Goal: Task Accomplishment & Management: Manage account settings

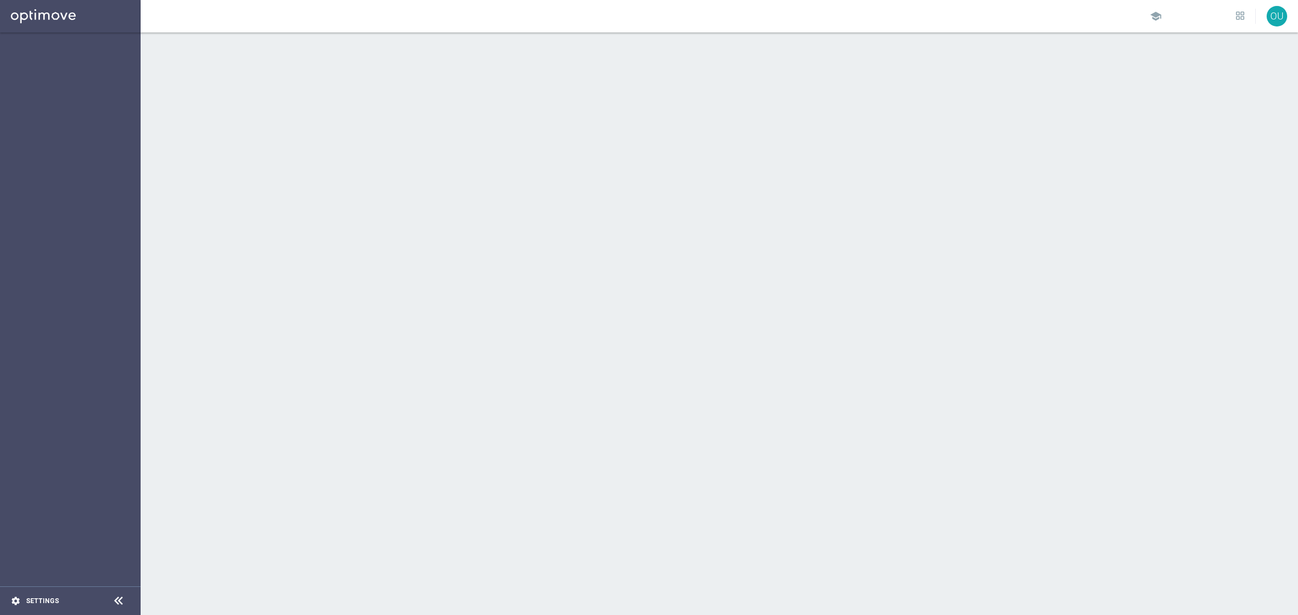
click at [17, 602] on icon "settings" at bounding box center [16, 601] width 10 height 10
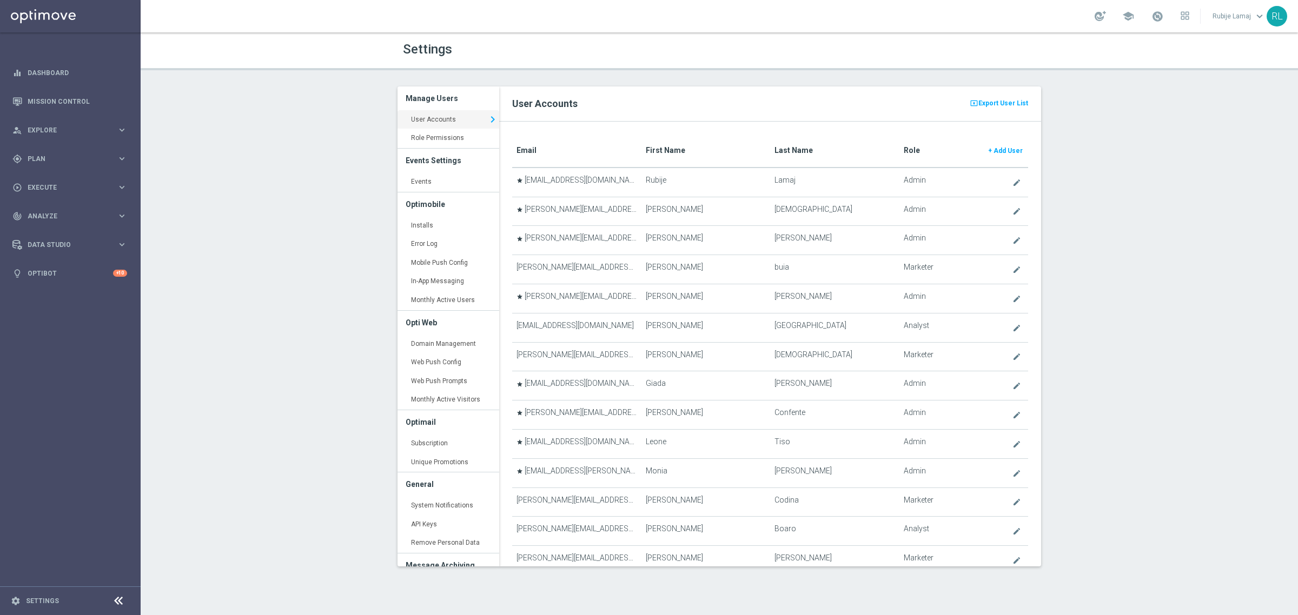
click at [666, 150] on translate "First Name" at bounding box center [665, 150] width 39 height 9
click at [995, 150] on span "Add User" at bounding box center [1007, 151] width 29 height 8
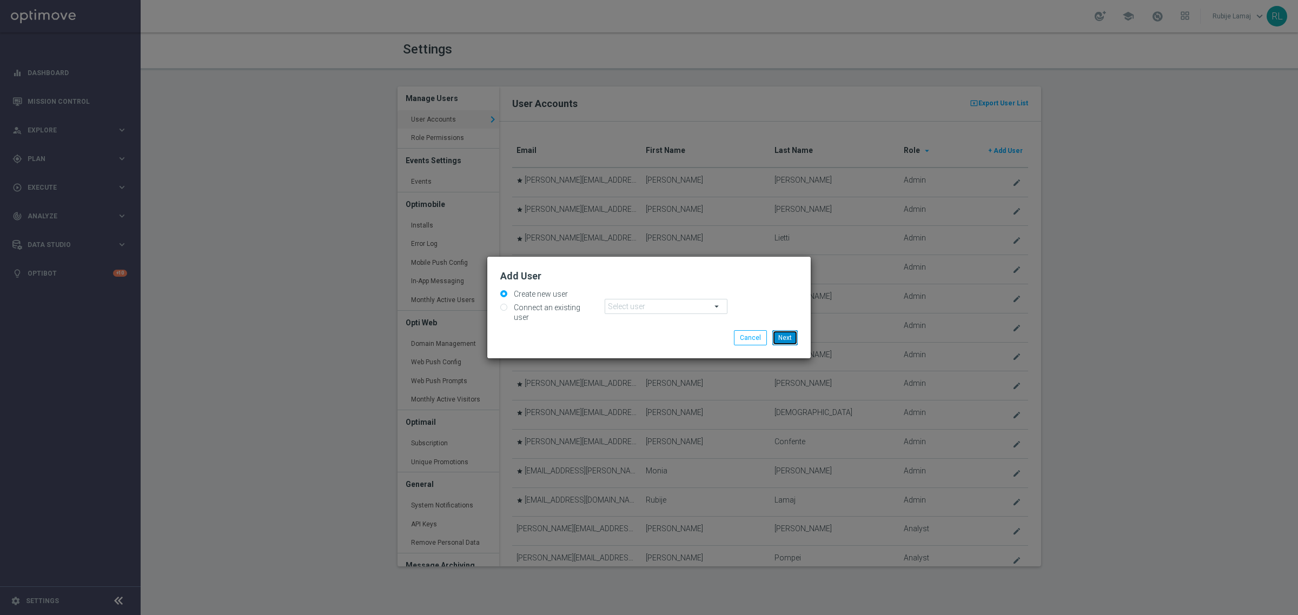
click at [792, 334] on button "Next" at bounding box center [784, 337] width 25 height 15
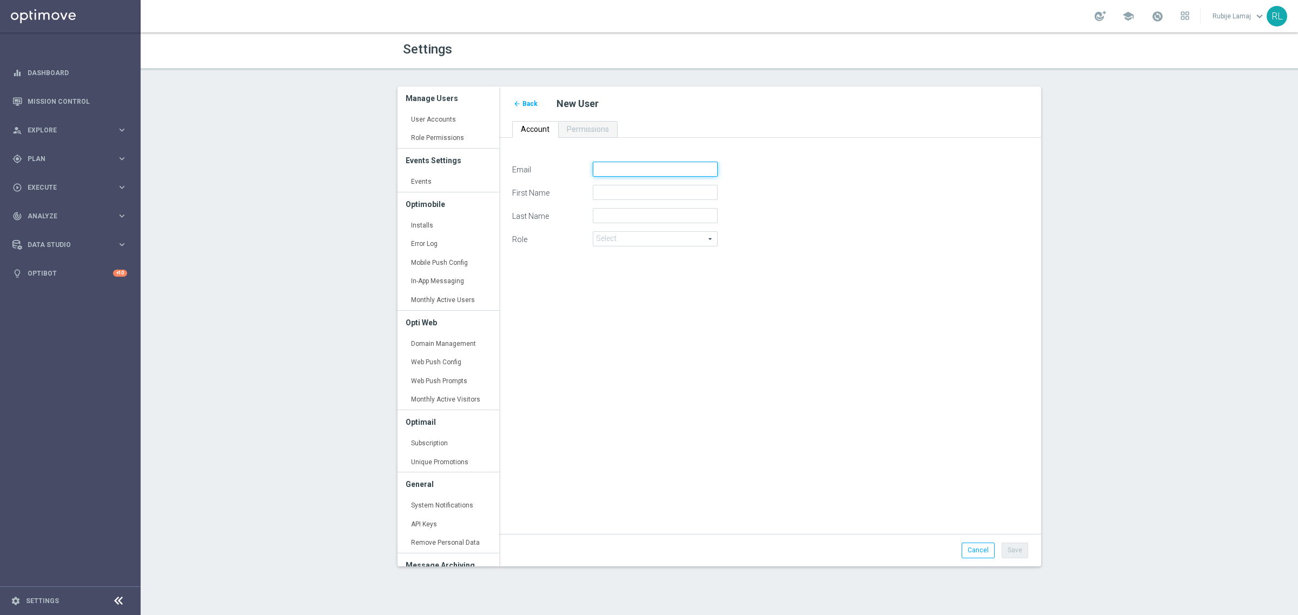
click at [657, 166] on input "Email" at bounding box center [655, 169] width 125 height 15
paste input "[PERSON_NAME][EMAIL_ADDRESS][PERSON_NAME][DOMAIN_NAME]"
type input "[PERSON_NAME][EMAIL_ADDRESS][PERSON_NAME][DOMAIN_NAME]"
click at [656, 190] on input "First Name" at bounding box center [655, 192] width 125 height 15
paste input "[PERSON_NAME][EMAIL_ADDRESS][PERSON_NAME][DOMAIN_NAME]"
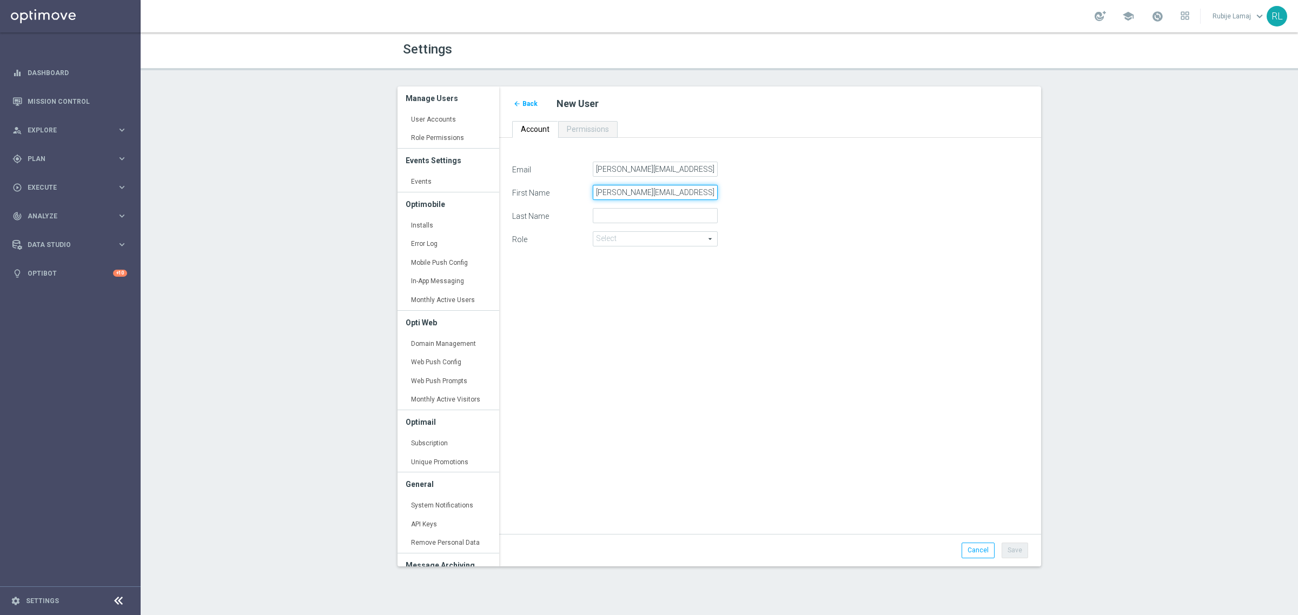
type input "[PERSON_NAME][EMAIL_ADDRESS][PERSON_NAME][DOMAIN_NAME]"
click at [641, 218] on input "Last Name" at bounding box center [655, 215] width 125 height 15
paste input "[PERSON_NAME][EMAIL_ADDRESS][PERSON_NAME][DOMAIN_NAME]"
drag, startPoint x: 625, startPoint y: 217, endPoint x: 514, endPoint y: 217, distance: 110.8
click at [514, 217] on div "Last Name [PERSON_NAME][EMAIL_ADDRESS][PERSON_NAME][DOMAIN_NAME]" at bounding box center [770, 215] width 532 height 15
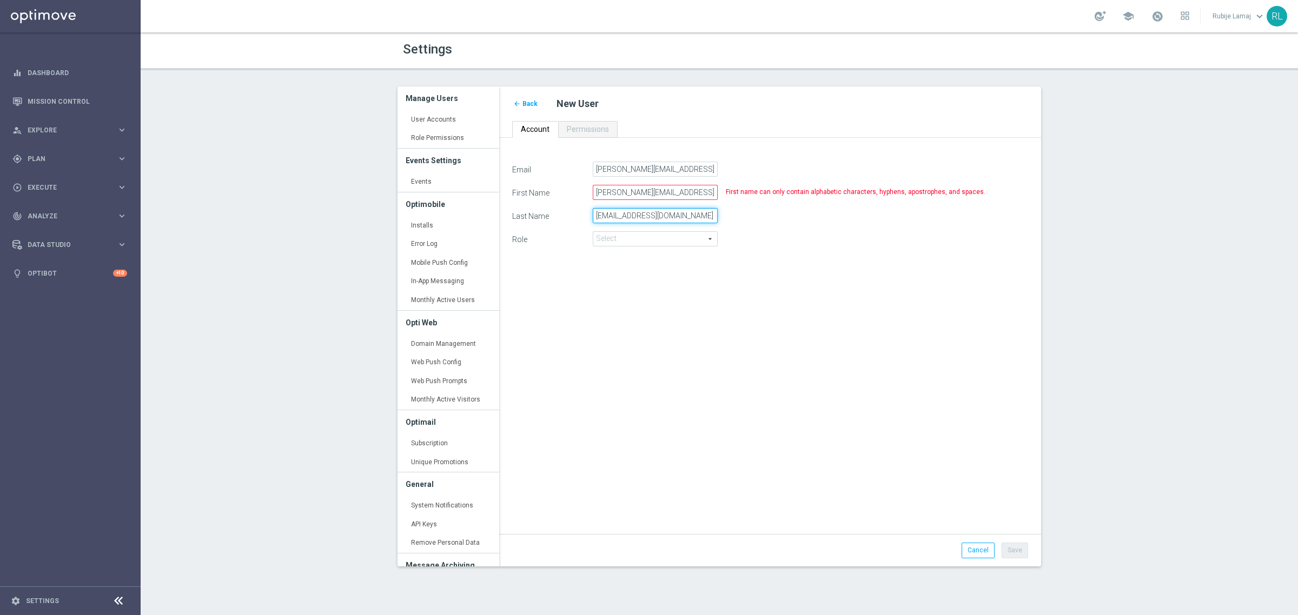
drag, startPoint x: 612, startPoint y: 216, endPoint x: 745, endPoint y: 206, distance: 133.9
click at [745, 206] on form "Email [PERSON_NAME][EMAIL_ADDRESS][PERSON_NAME][DOMAIN_NAME] First Name [PERSON…" at bounding box center [770, 209] width 516 height 94
type input "Troia"
drag, startPoint x: 623, startPoint y: 192, endPoint x: 807, endPoint y: 187, distance: 183.9
click at [807, 187] on div "First Name [PERSON_NAME][EMAIL_ADDRESS][PERSON_NAME][DOMAIN_NAME]" at bounding box center [770, 192] width 532 height 15
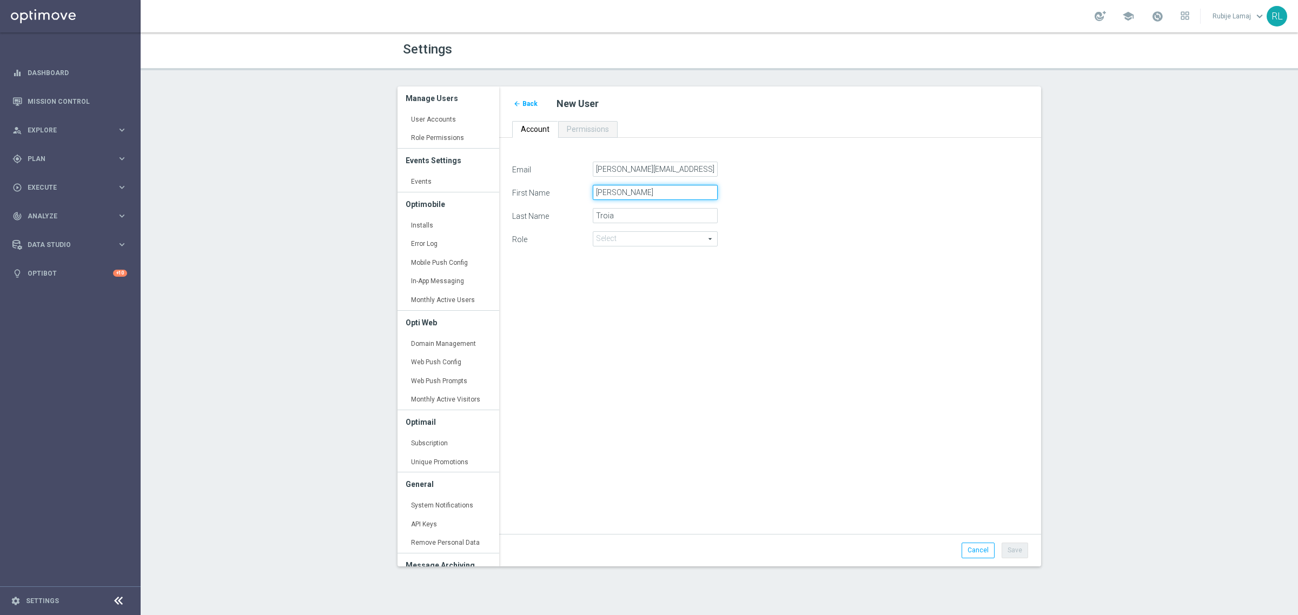
type input "[PERSON_NAME]"
click at [679, 238] on span at bounding box center [655, 239] width 124 height 14
click at [657, 265] on span "Marketer" at bounding box center [655, 268] width 113 height 9
type input "Marketer"
click at [742, 425] on div "Email [PERSON_NAME][EMAIL_ADDRESS][PERSON_NAME][DOMAIN_NAME] First Name [PERSON…" at bounding box center [770, 342] width 532 height 361
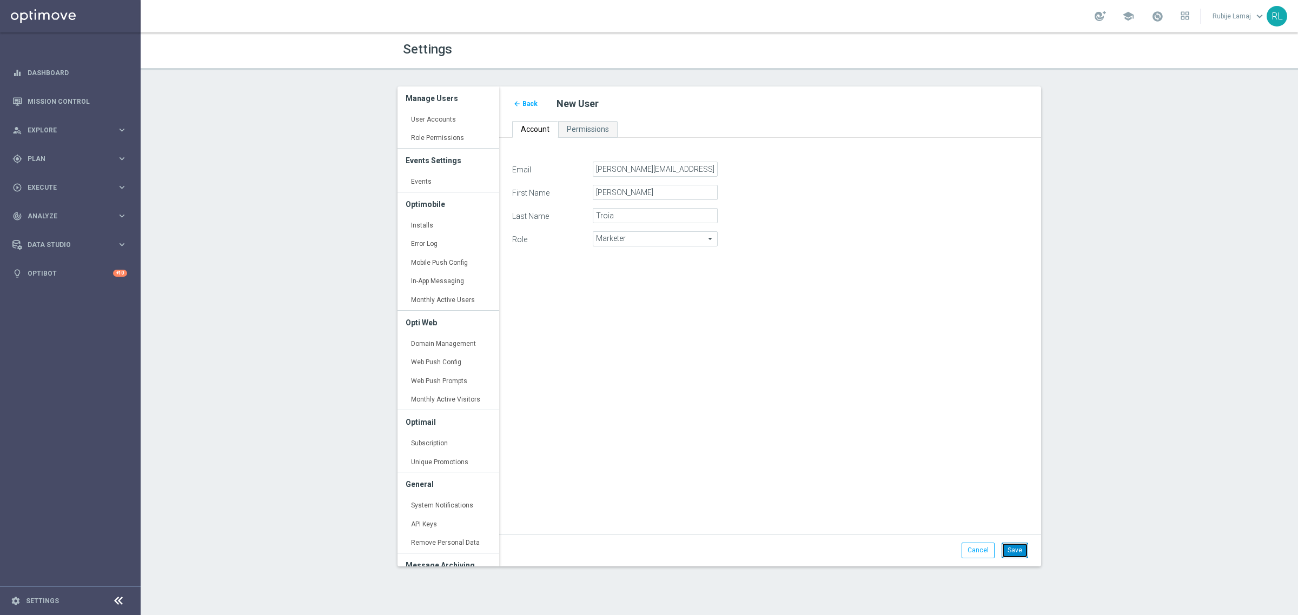
click at [1008, 548] on button "Save" at bounding box center [1014, 550] width 26 height 15
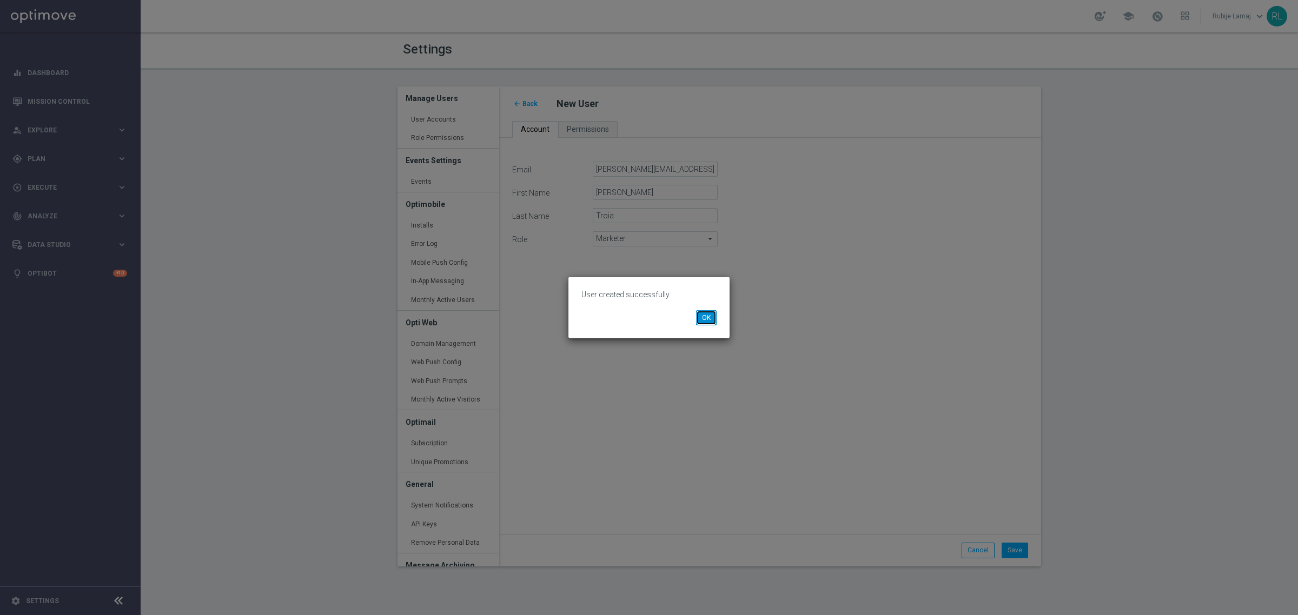
click at [703, 316] on button "OK" at bounding box center [706, 317] width 21 height 15
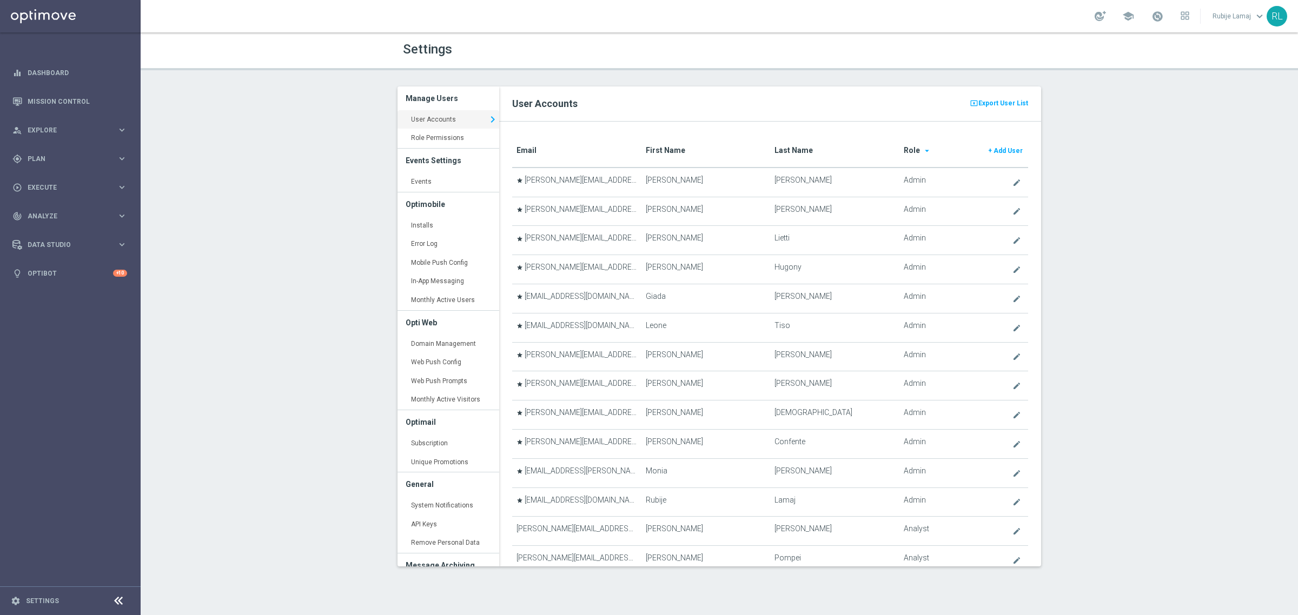
click at [679, 150] on translate "First Name" at bounding box center [665, 150] width 39 height 9
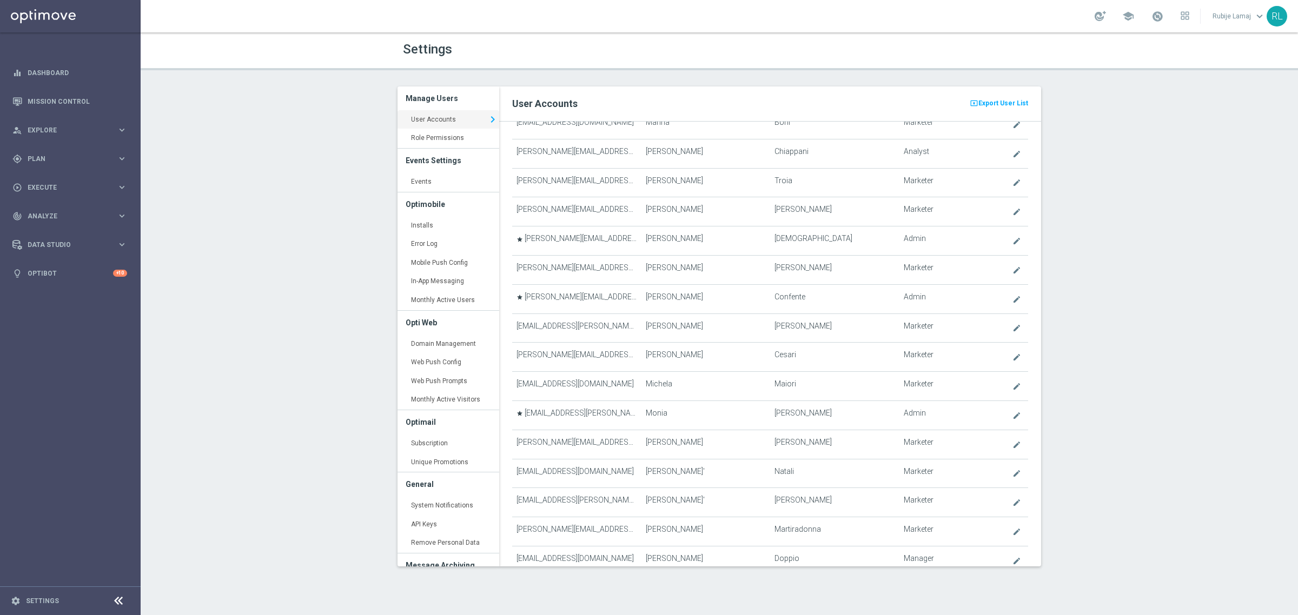
scroll to position [2873, 0]
click at [62, 15] on link at bounding box center [70, 16] width 141 height 32
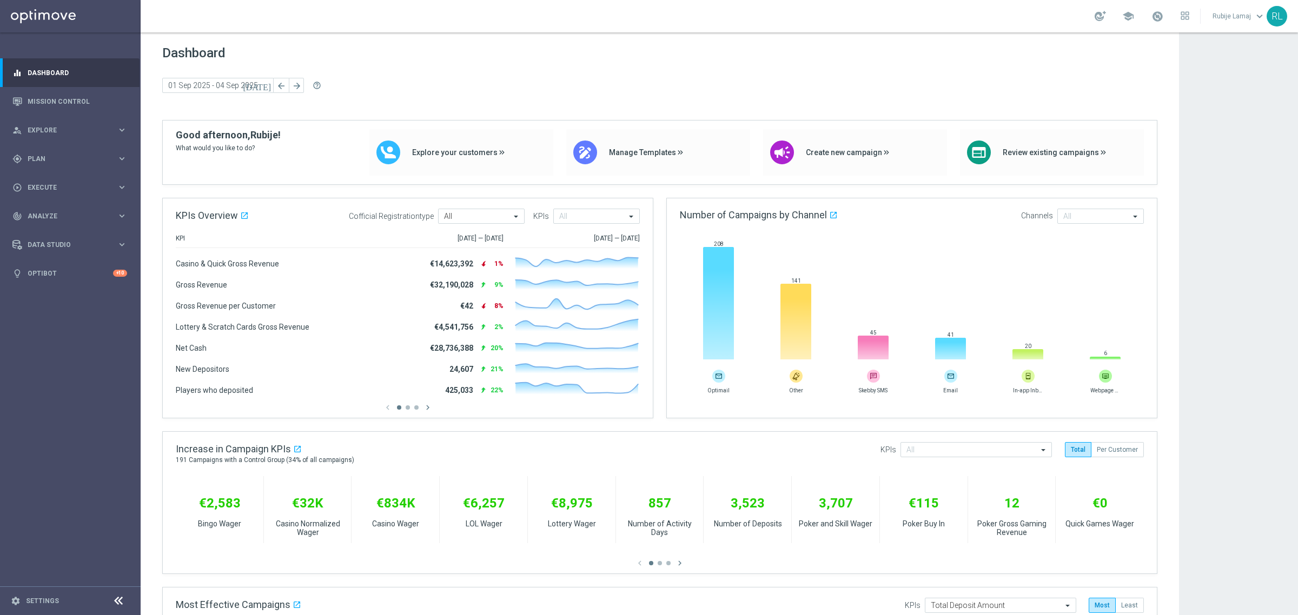
click at [439, 81] on div "[DATE] [DATE] - [DATE] arrow_back arrow_forward help_outline" at bounding box center [659, 86] width 995 height 16
click at [18, 600] on icon "settings" at bounding box center [16, 601] width 10 height 10
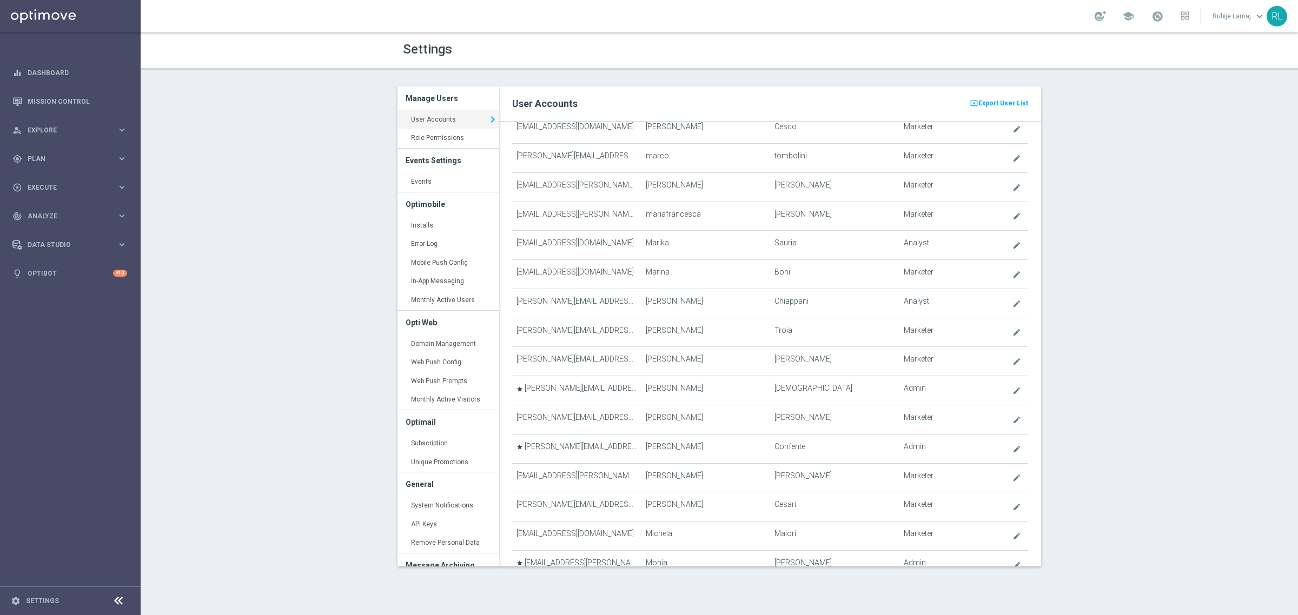
scroll to position [2587, 0]
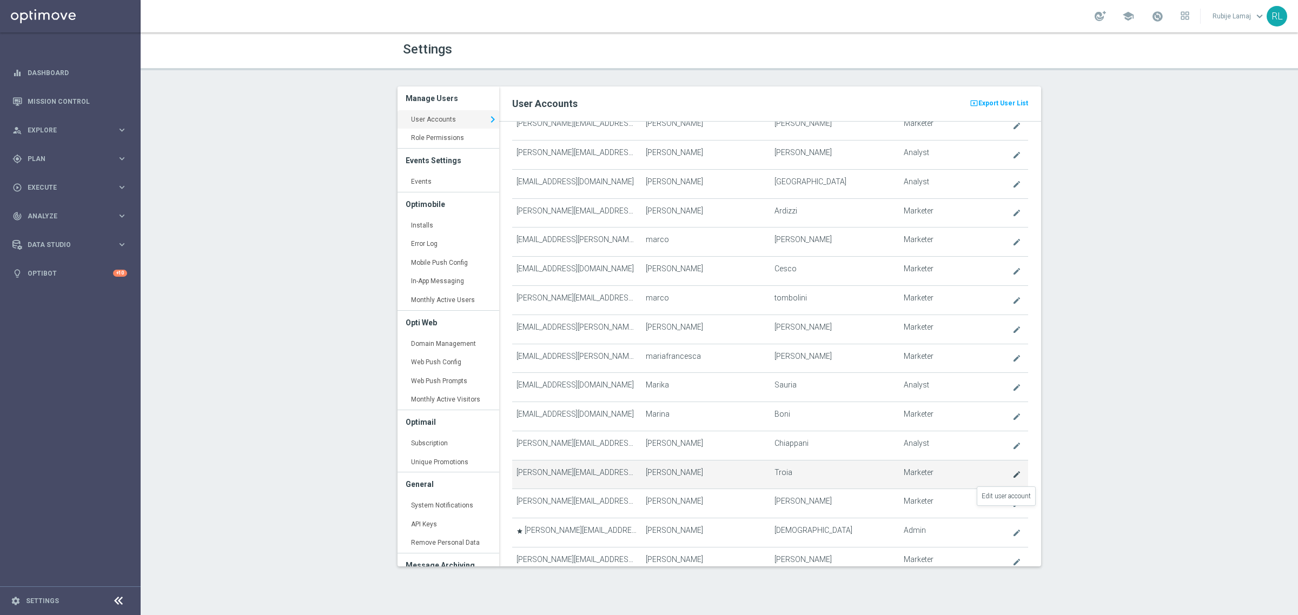
click at [1012, 479] on icon "create" at bounding box center [1016, 474] width 9 height 9
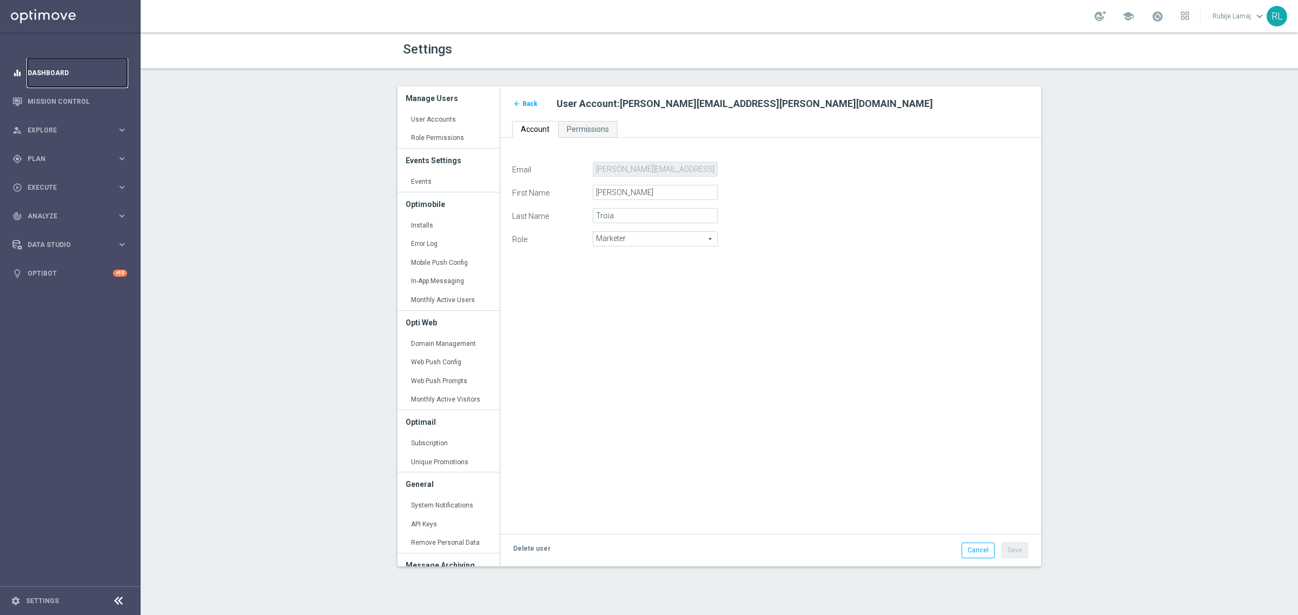
drag, startPoint x: 46, startPoint y: 61, endPoint x: 52, endPoint y: 71, distance: 12.2
click at [47, 61] on link "Dashboard" at bounding box center [77, 72] width 99 height 29
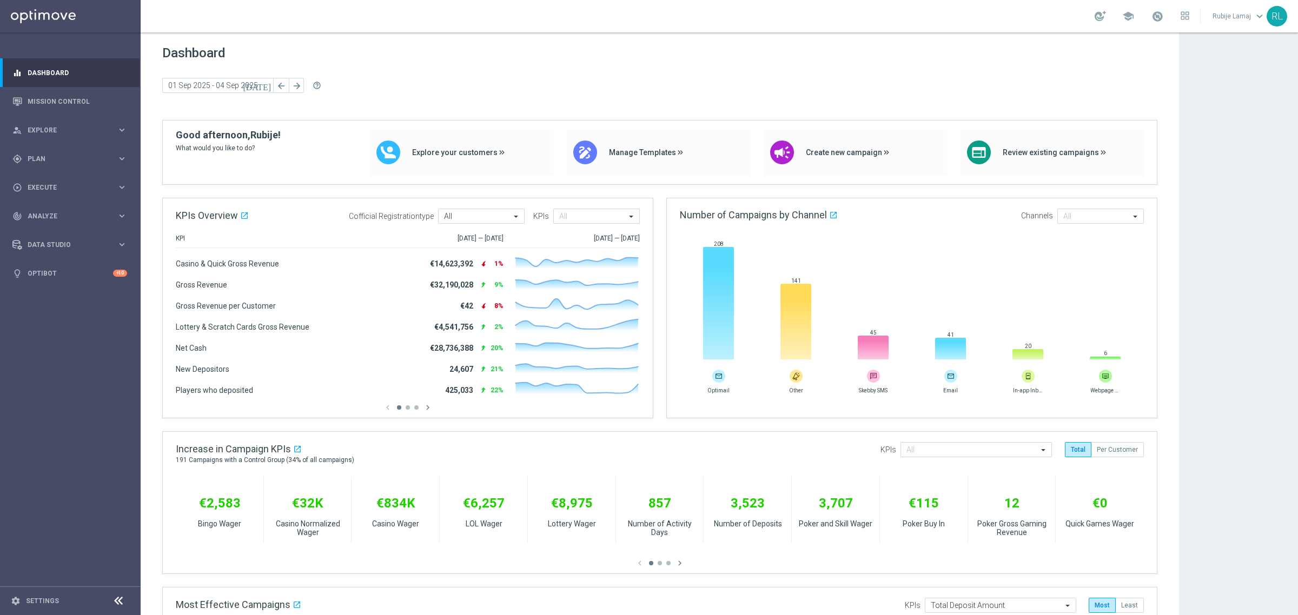
click at [745, 68] on div "Dashboard [DATE] [DATE] - [DATE] arrow_back arrow_forward help_outline" at bounding box center [659, 82] width 995 height 75
click at [19, 597] on icon "settings" at bounding box center [16, 601] width 10 height 10
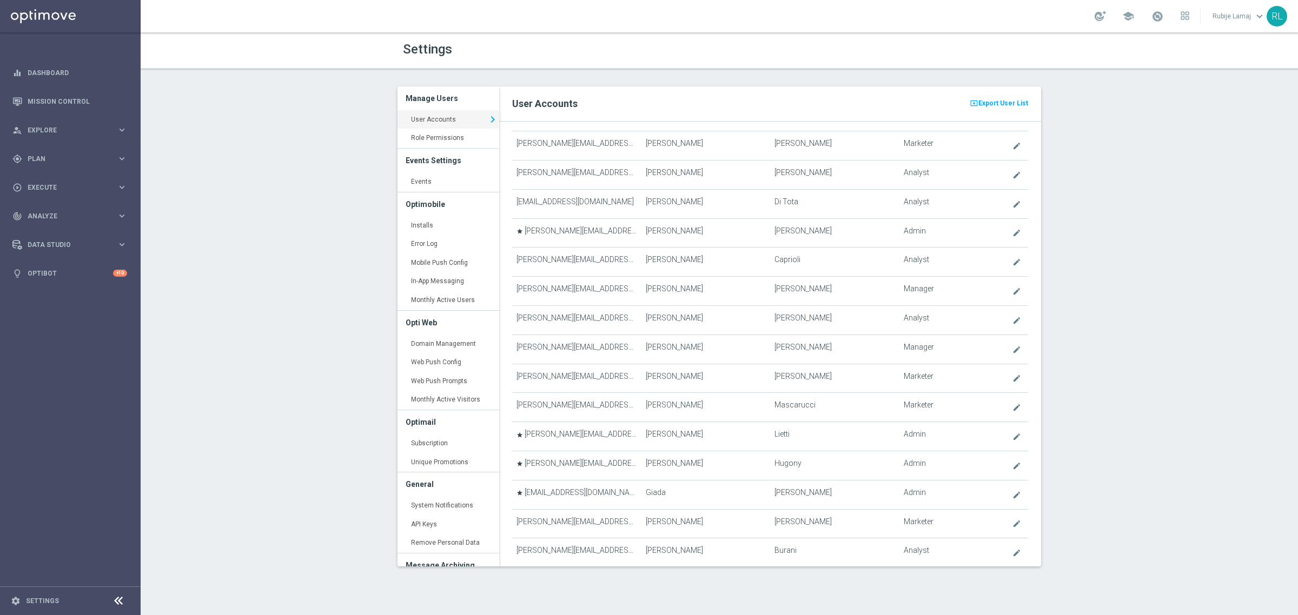
scroll to position [1930, 0]
drag, startPoint x: 1051, startPoint y: 360, endPoint x: 1061, endPoint y: 357, distance: 10.5
click at [1064, 466] on div "Settings Manage Users User Accounts keyboard_arrow_right Role Permissions keybo…" at bounding box center [719, 323] width 1157 height 583
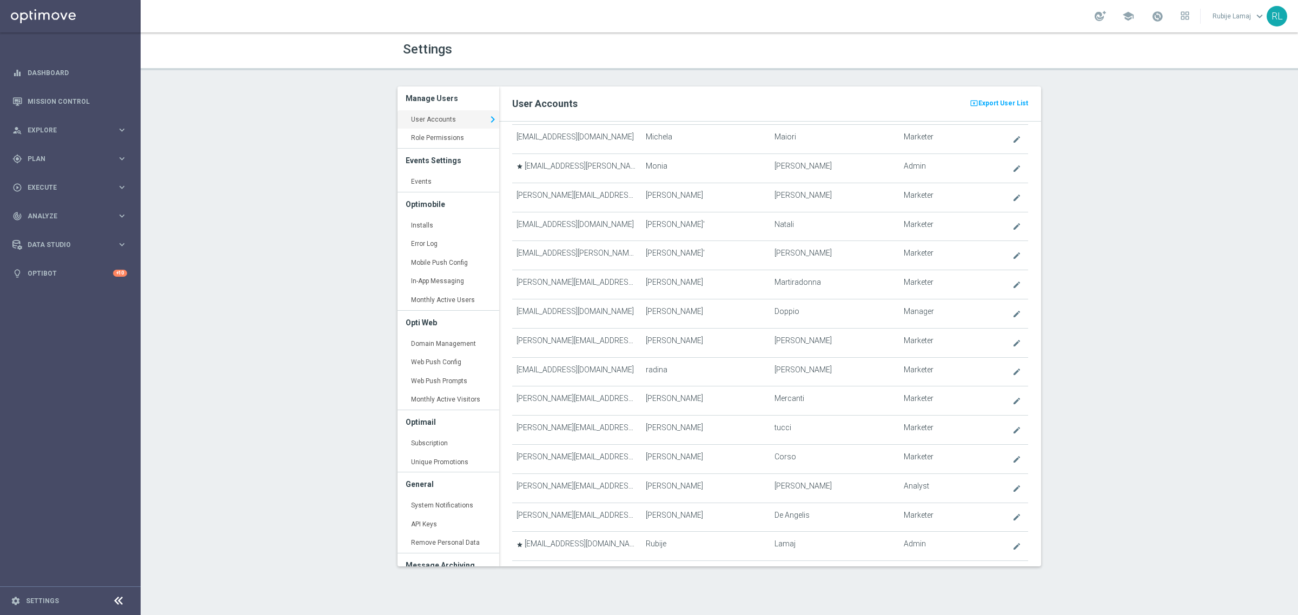
scroll to position [2997, 0]
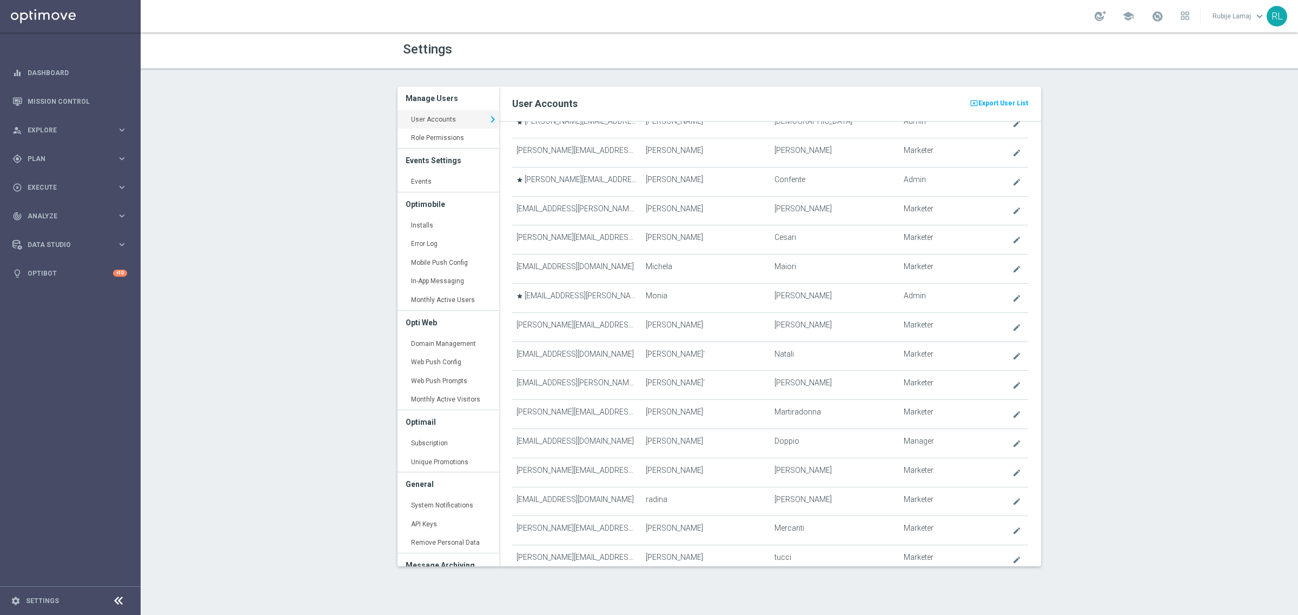
drag, startPoint x: 1047, startPoint y: 457, endPoint x: 1041, endPoint y: 439, distance: 19.2
click at [1042, 441] on div "present_to_all Export User List User Accounts Email First Name Last Name Role +…" at bounding box center [774, 335] width 550 height 496
click at [1039, 439] on div "present_to_all Export User List User Accounts Email First Name Last Name Role +…" at bounding box center [774, 335] width 550 height 496
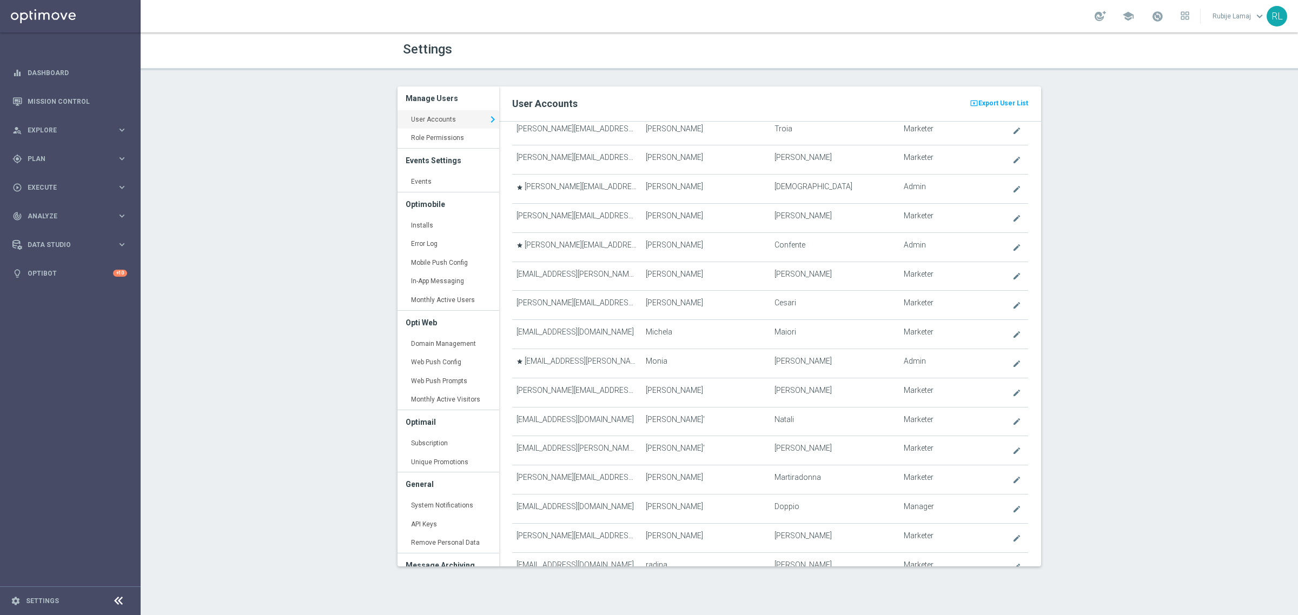
scroll to position [2879, 0]
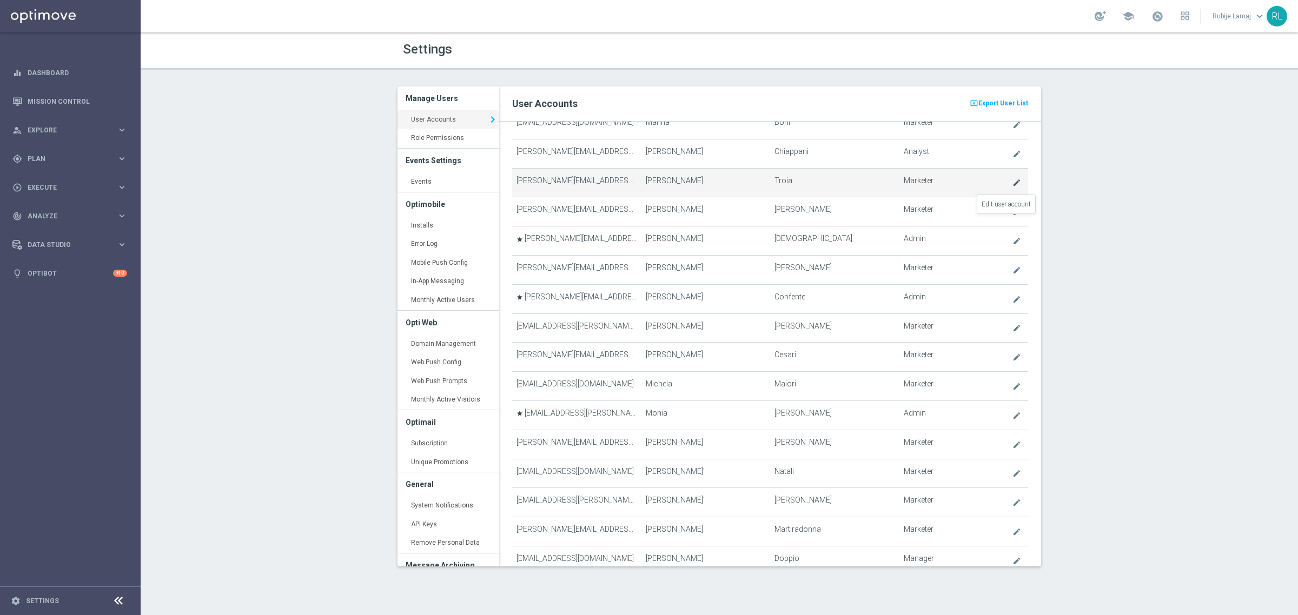
click at [1012, 187] on icon "create" at bounding box center [1016, 182] width 9 height 9
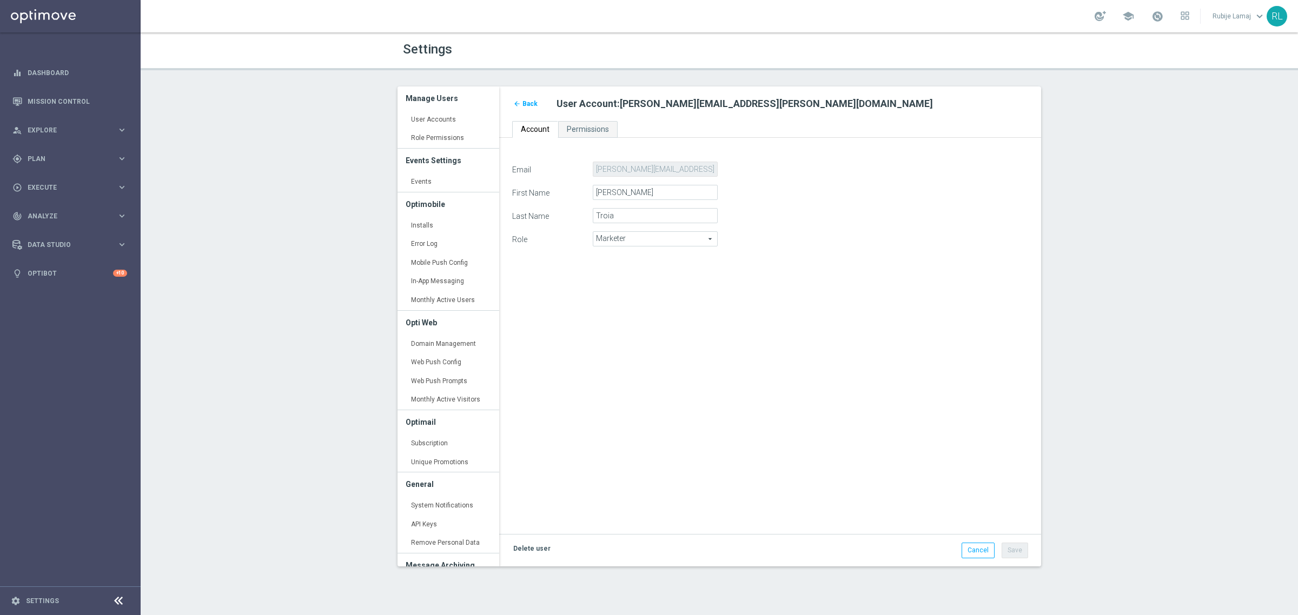
click at [531, 552] on link "Delete user" at bounding box center [531, 549] width 39 height 12
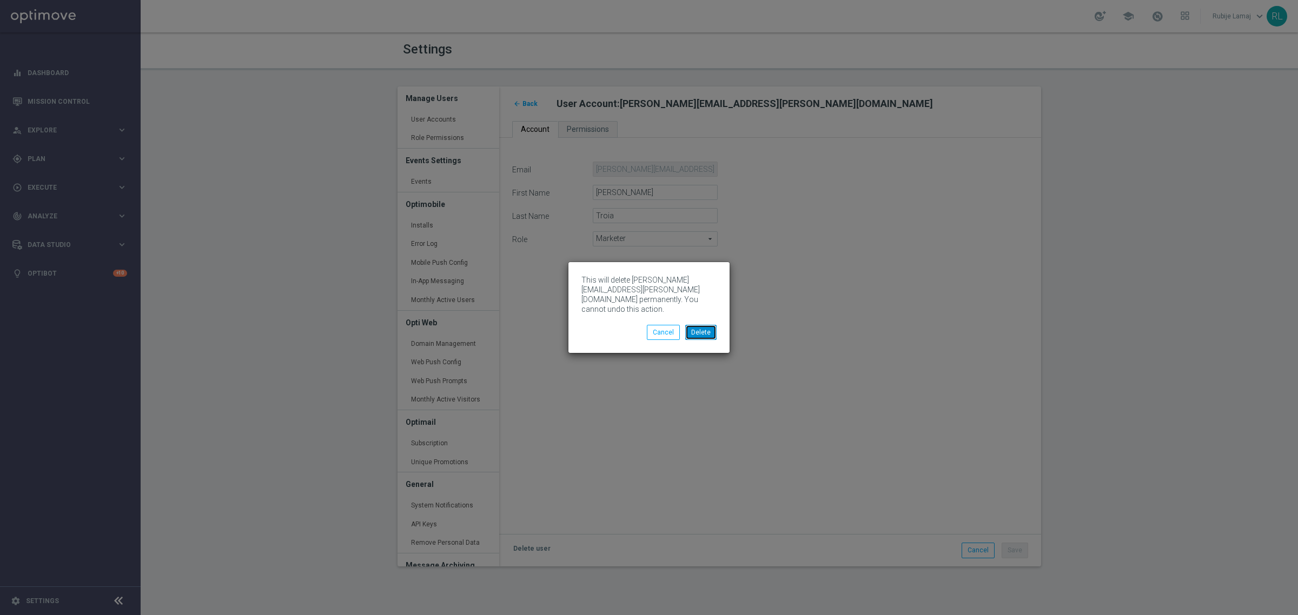
click at [695, 339] on button "Delete" at bounding box center [700, 332] width 31 height 15
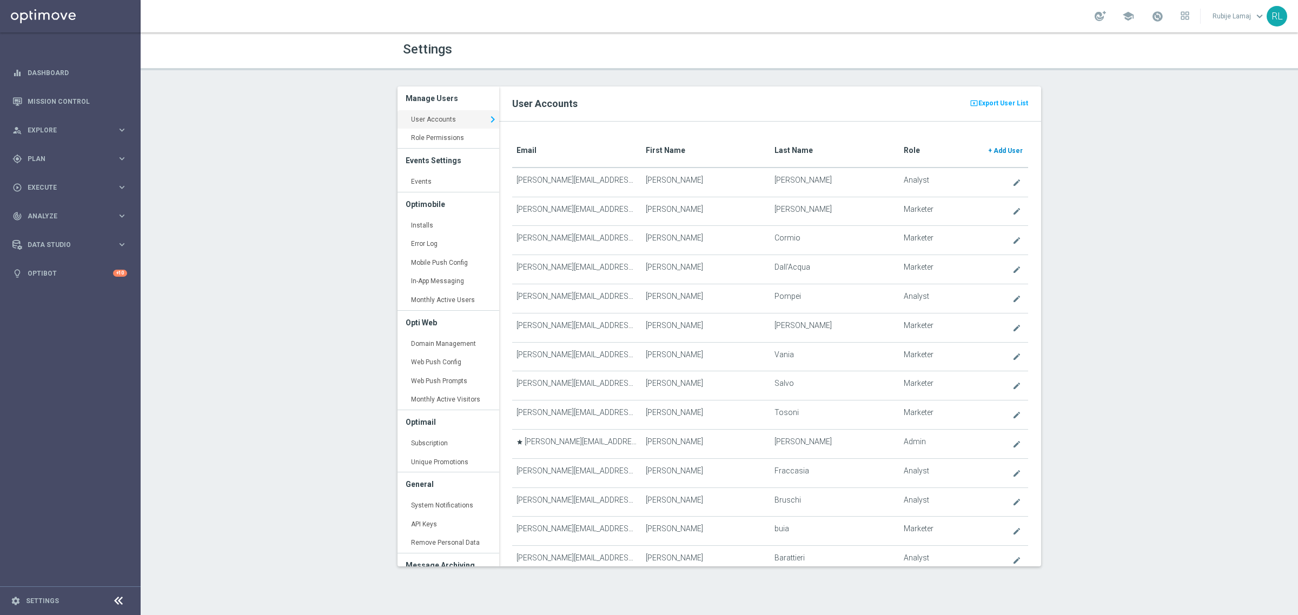
click at [997, 151] on span "Add User" at bounding box center [1007, 151] width 29 height 8
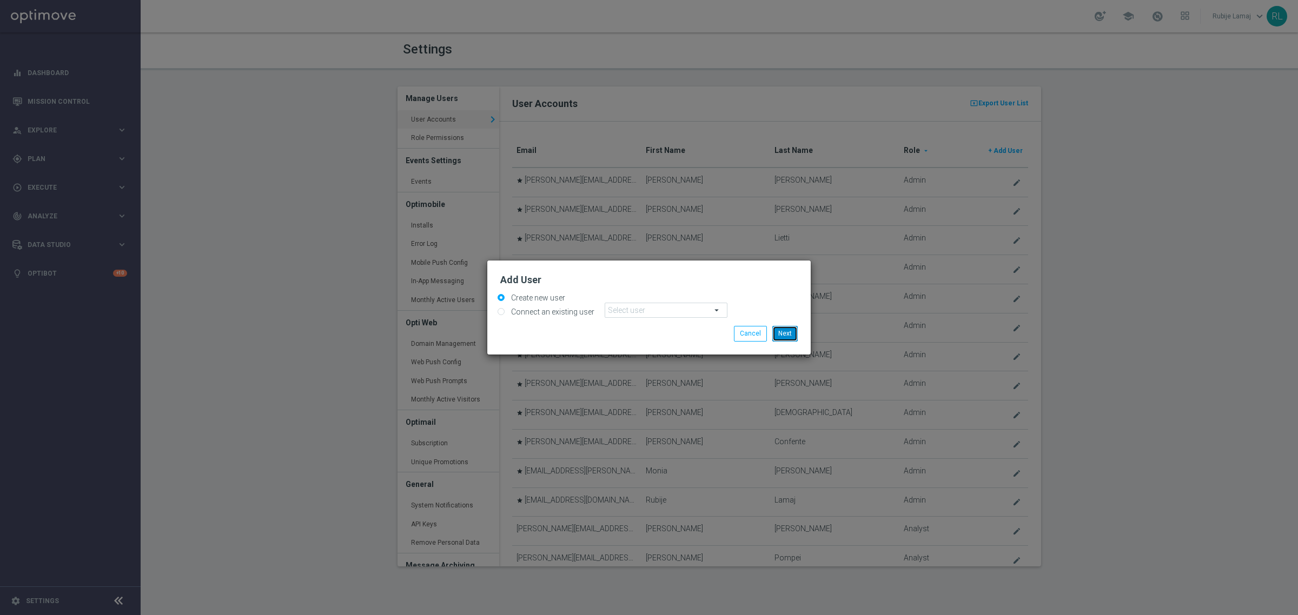
click at [788, 330] on button "Next" at bounding box center [784, 333] width 25 height 15
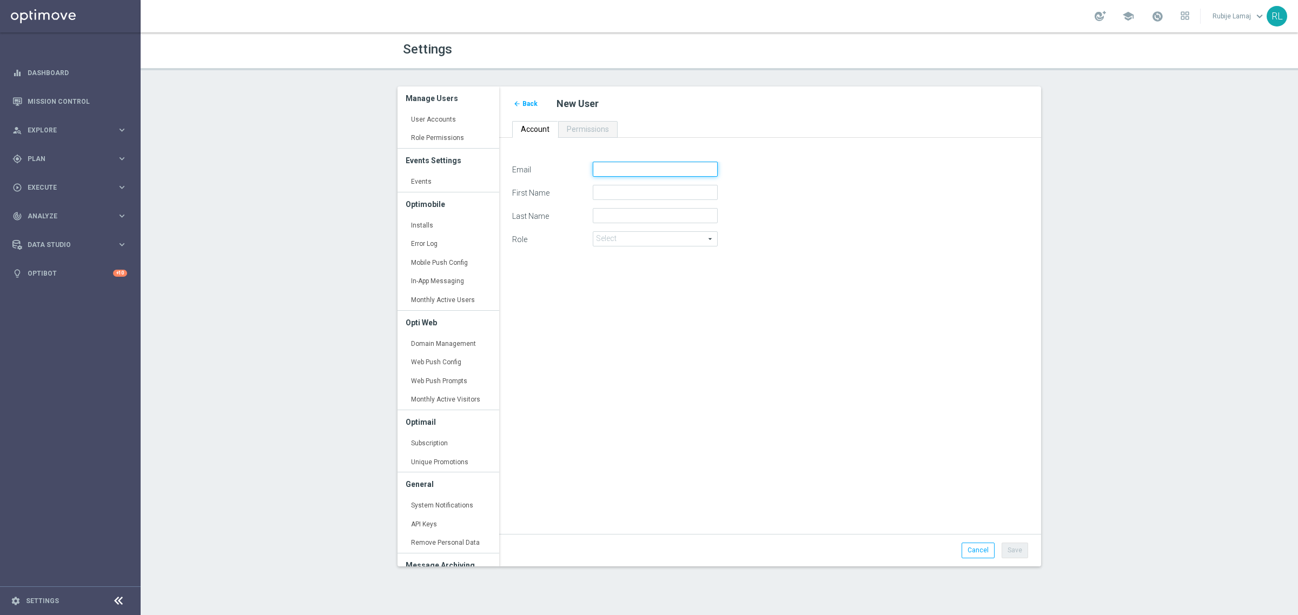
click at [648, 171] on input "Email" at bounding box center [655, 169] width 125 height 15
paste input "[PERSON_NAME][EMAIL_ADDRESS][PERSON_NAME][DOMAIN_NAME]"
type input "[PERSON_NAME][EMAIL_ADDRESS][PERSON_NAME][DOMAIN_NAME]"
click at [644, 187] on input "First Name" at bounding box center [655, 192] width 125 height 15
paste input "[PERSON_NAME][EMAIL_ADDRESS][PERSON_NAME][DOMAIN_NAME]"
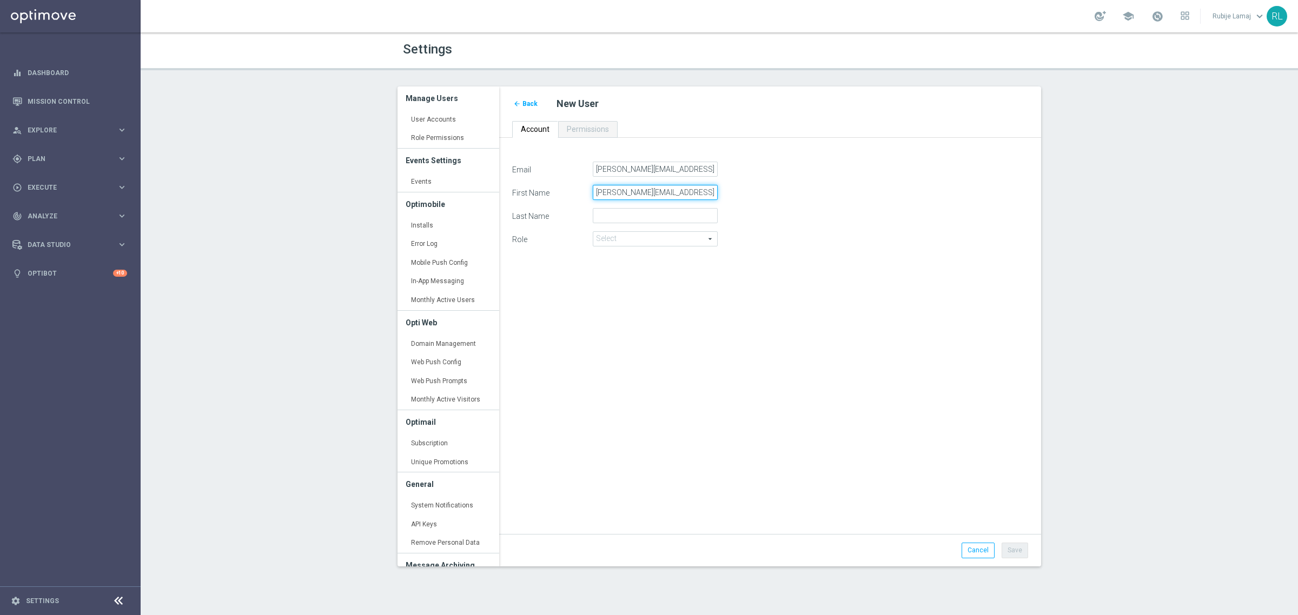
type input "[PERSON_NAME][EMAIL_ADDRESS][PERSON_NAME][DOMAIN_NAME]"
click at [641, 220] on input "Last Name" at bounding box center [655, 215] width 125 height 15
paste input "[PERSON_NAME][EMAIL_ADDRESS][PERSON_NAME][DOMAIN_NAME]"
type input "[PERSON_NAME][EMAIL_ADDRESS][PERSON_NAME][DOMAIN_NAME]"
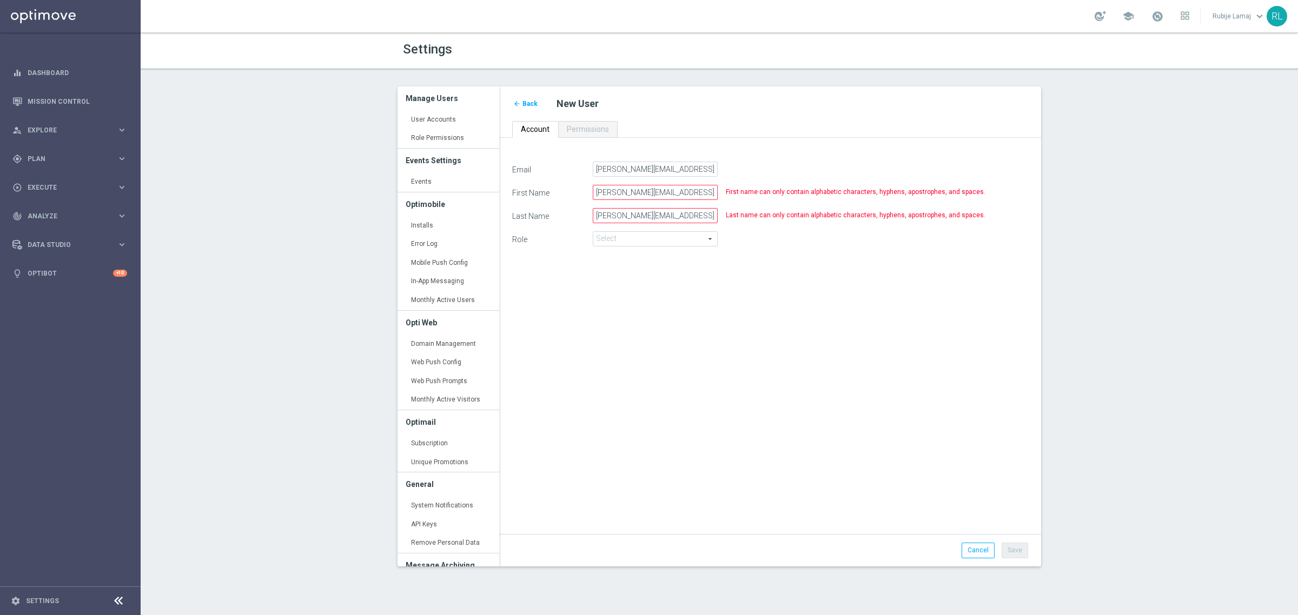
click at [623, 236] on span at bounding box center [655, 239] width 124 height 14
click at [626, 271] on span "Marketer" at bounding box center [655, 268] width 113 height 9
type input "Marketer"
click at [620, 194] on input "[PERSON_NAME][EMAIL_ADDRESS][PERSON_NAME][DOMAIN_NAME]" at bounding box center [655, 192] width 125 height 15
drag, startPoint x: 625, startPoint y: 194, endPoint x: 762, endPoint y: 198, distance: 138.0
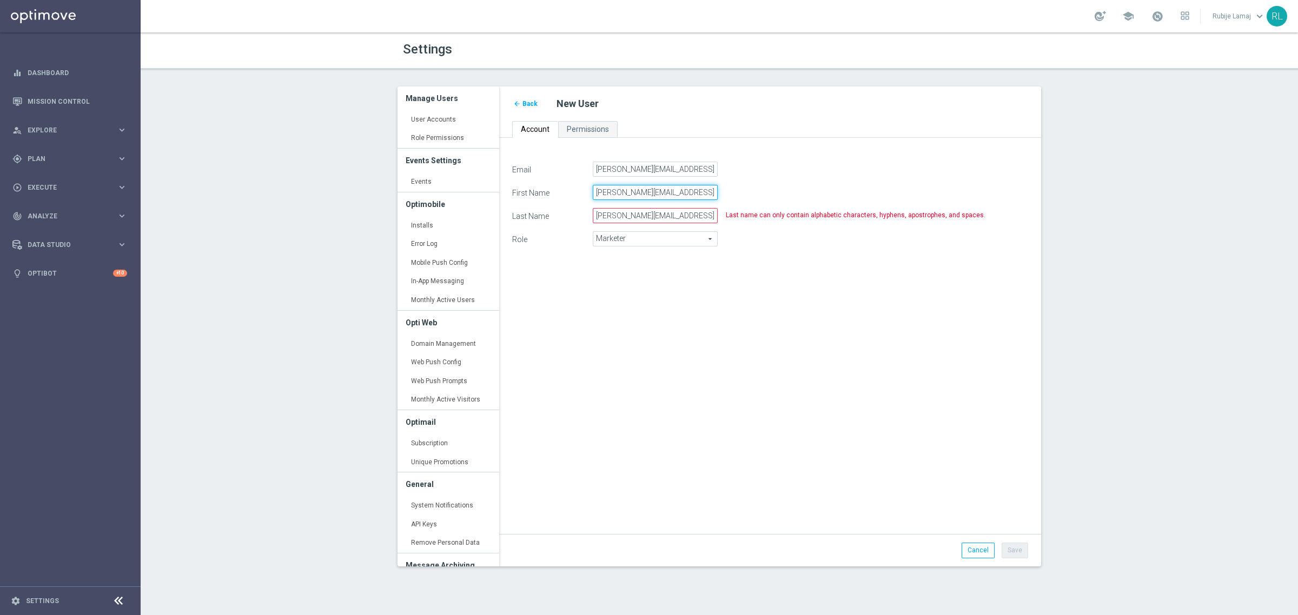
click at [762, 198] on div "First Name [PERSON_NAME][EMAIL_ADDRESS][PERSON_NAME][DOMAIN_NAME]" at bounding box center [770, 192] width 532 height 15
type input "[PERSON_NAME]"
drag, startPoint x: 626, startPoint y: 217, endPoint x: 544, endPoint y: 207, distance: 81.7
click at [544, 207] on form "Email [PERSON_NAME][EMAIL_ADDRESS][PERSON_NAME][DOMAIN_NAME] First Name [PERSON…" at bounding box center [770, 209] width 516 height 94
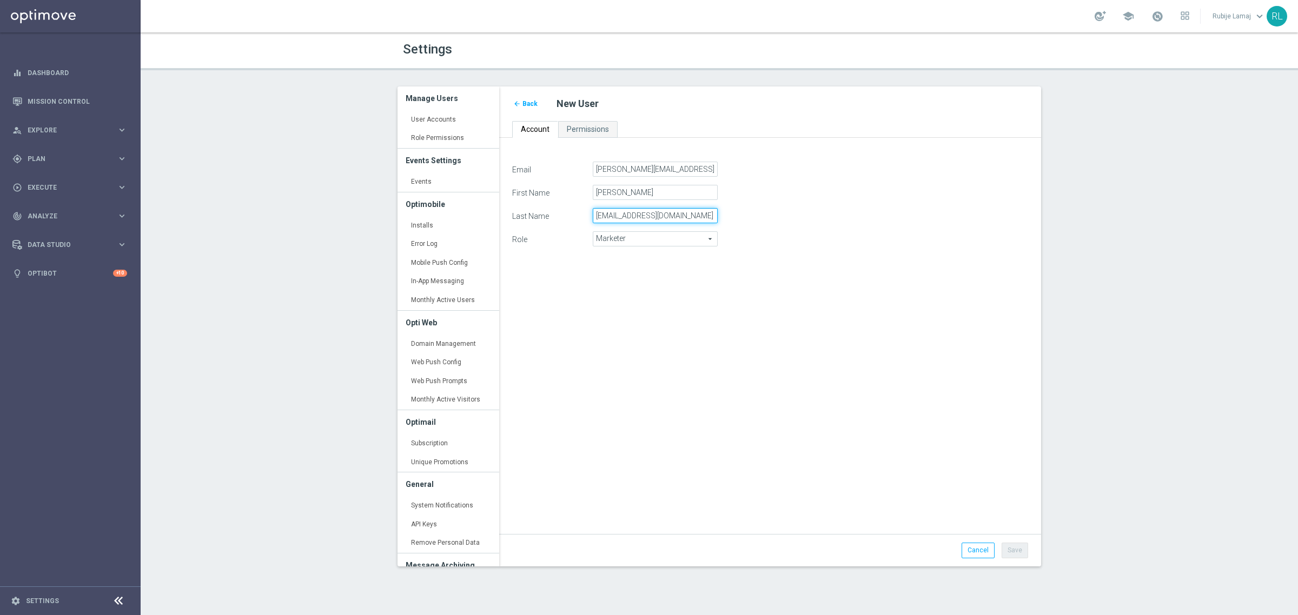
drag, startPoint x: 647, startPoint y: 216, endPoint x: 609, endPoint y: 214, distance: 37.9
click at [609, 214] on input "[EMAIL_ADDRESS][DOMAIN_NAME]" at bounding box center [655, 215] width 125 height 15
click at [595, 220] on input "roia" at bounding box center [655, 215] width 125 height 15
type input "Troia"
click at [895, 444] on div "Email [PERSON_NAME][EMAIL_ADDRESS][PERSON_NAME][DOMAIN_NAME] First Name [PERSON…" at bounding box center [770, 342] width 532 height 361
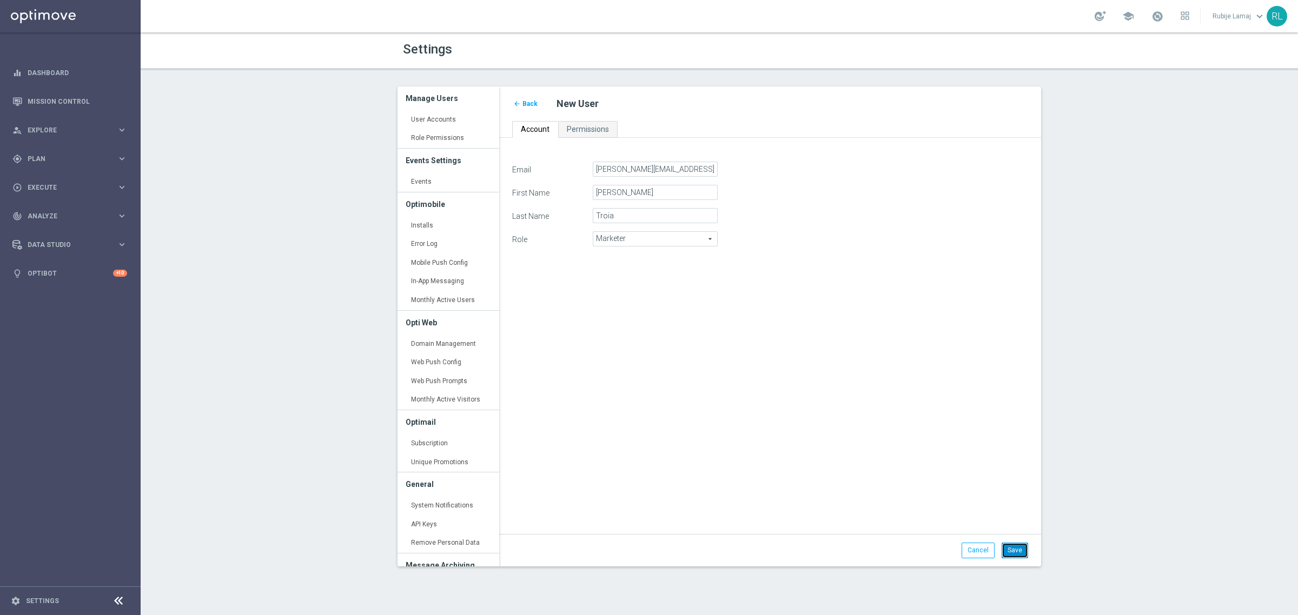
click at [1008, 550] on button "Save" at bounding box center [1014, 550] width 26 height 15
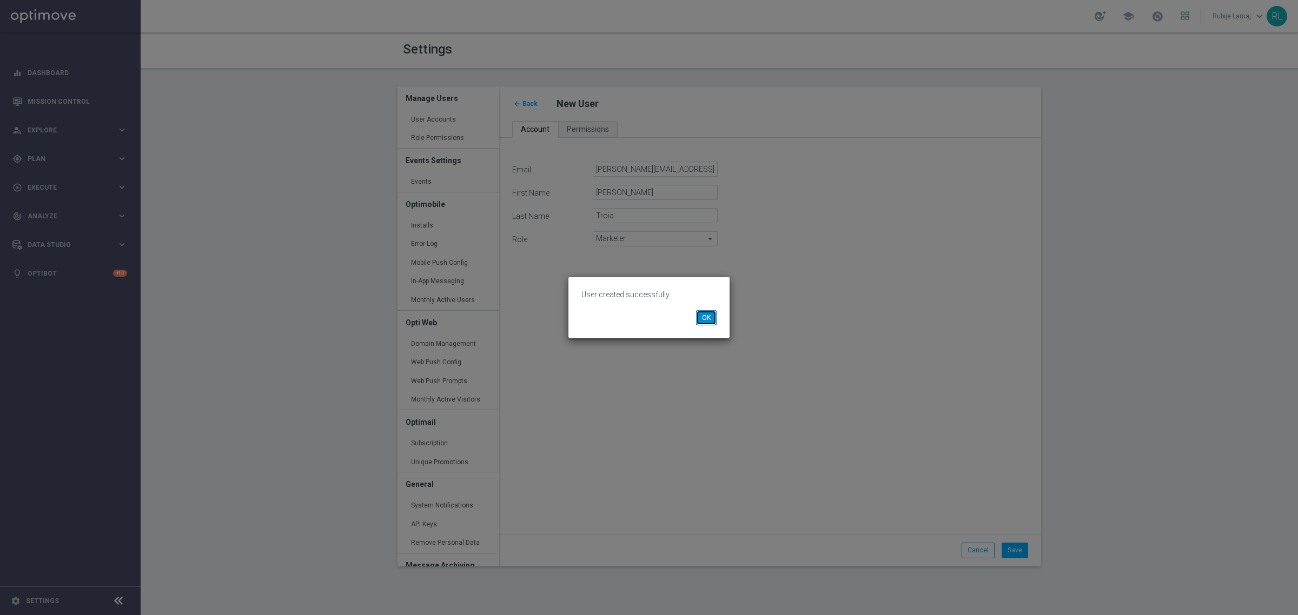
click at [709, 319] on button "OK" at bounding box center [706, 317] width 21 height 15
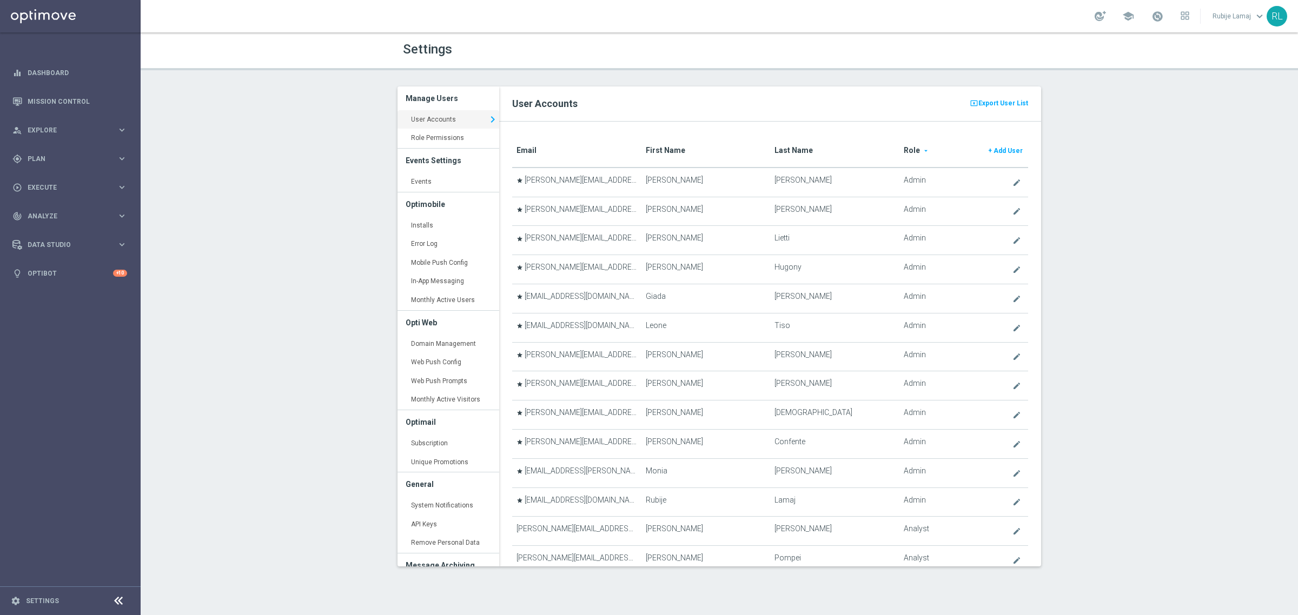
click at [674, 149] on translate "First Name" at bounding box center [665, 150] width 39 height 9
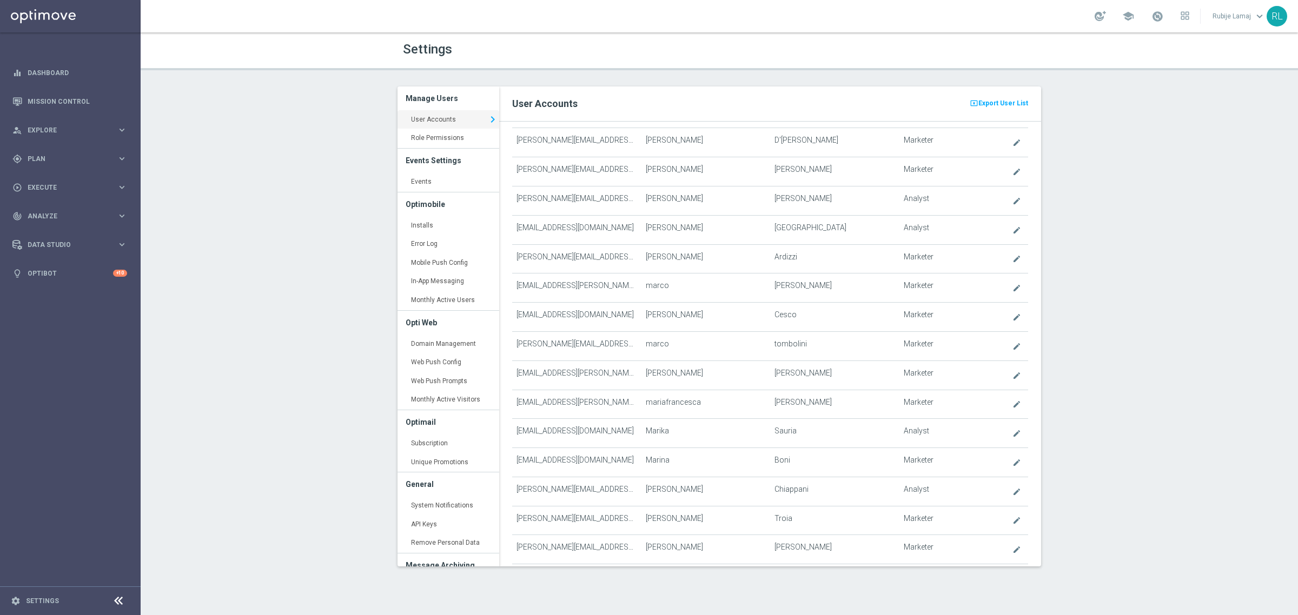
scroll to position [2600, 0]
click at [1113, 408] on div "Settings Manage Users User Accounts keyboard_arrow_right Role Permissions keybo…" at bounding box center [719, 323] width 1157 height 583
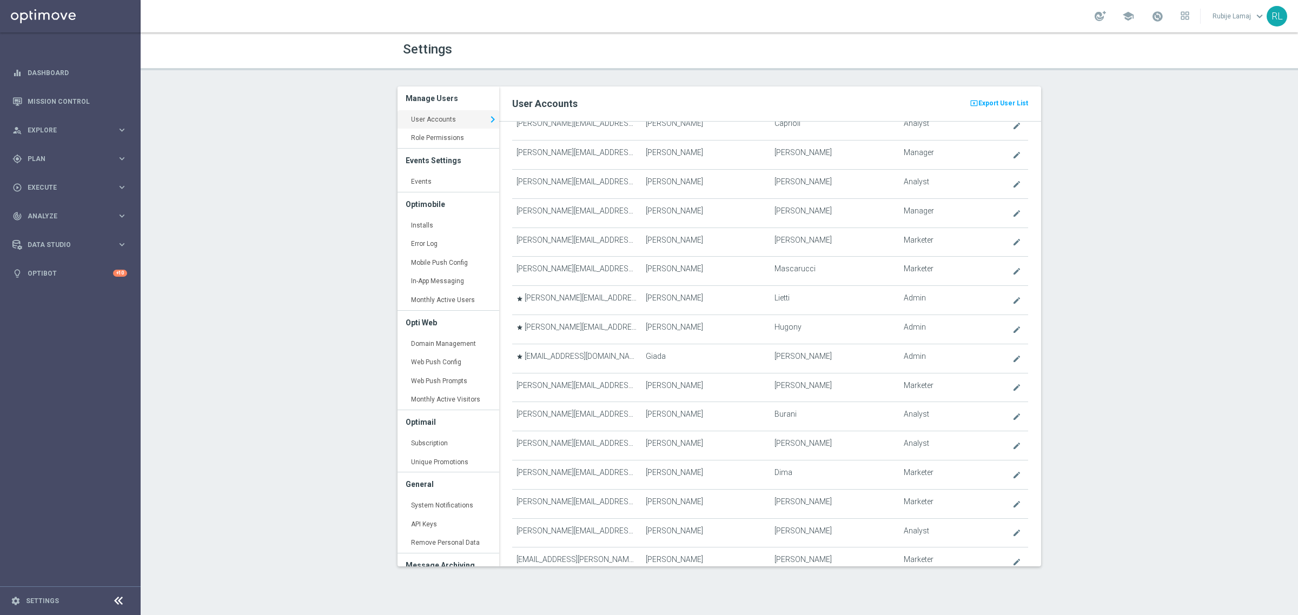
scroll to position [1547, 0]
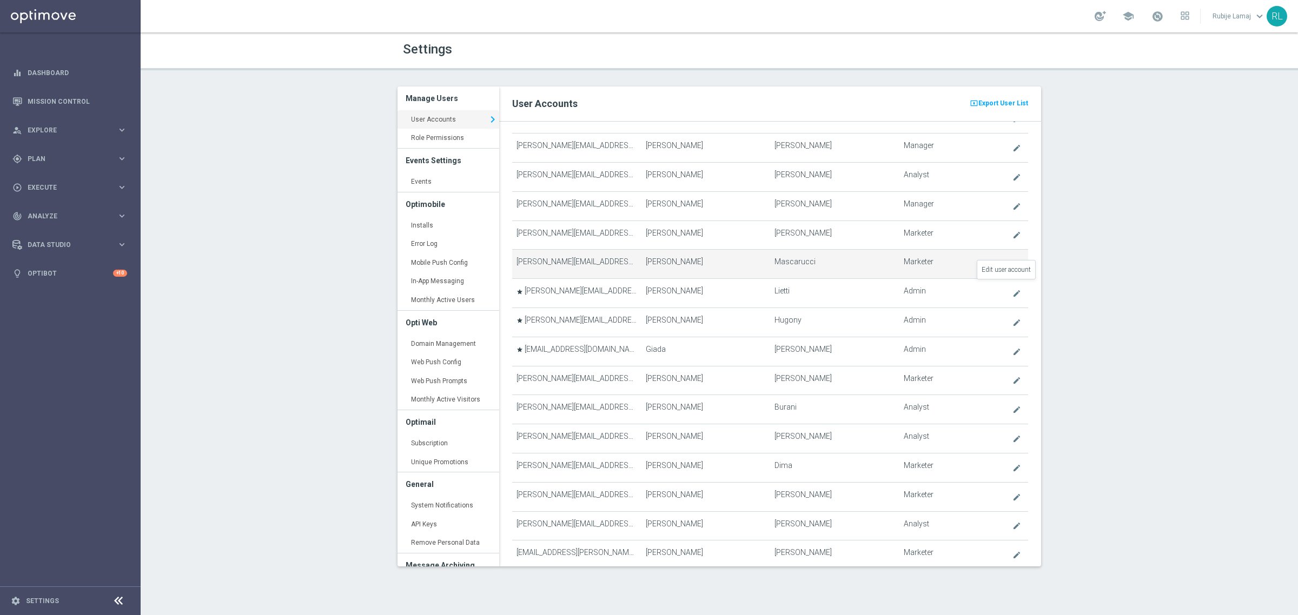
click at [1012, 269] on icon "create" at bounding box center [1016, 264] width 9 height 9
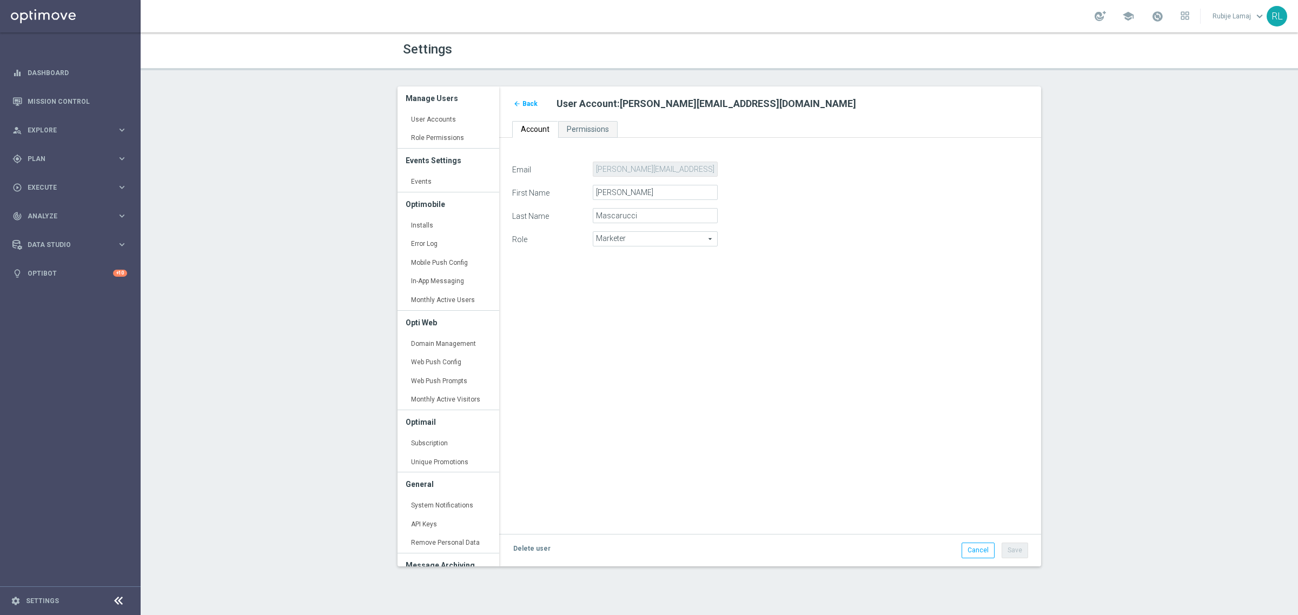
click at [716, 372] on div "Email [PERSON_NAME][EMAIL_ADDRESS][DOMAIN_NAME] First Name [PERSON_NAME] Last N…" at bounding box center [770, 342] width 532 height 361
click at [947, 317] on div "Email [PERSON_NAME][EMAIL_ADDRESS][DOMAIN_NAME] First Name [PERSON_NAME] Last N…" at bounding box center [770, 342] width 532 height 361
